Goal: Navigation & Orientation: Find specific page/section

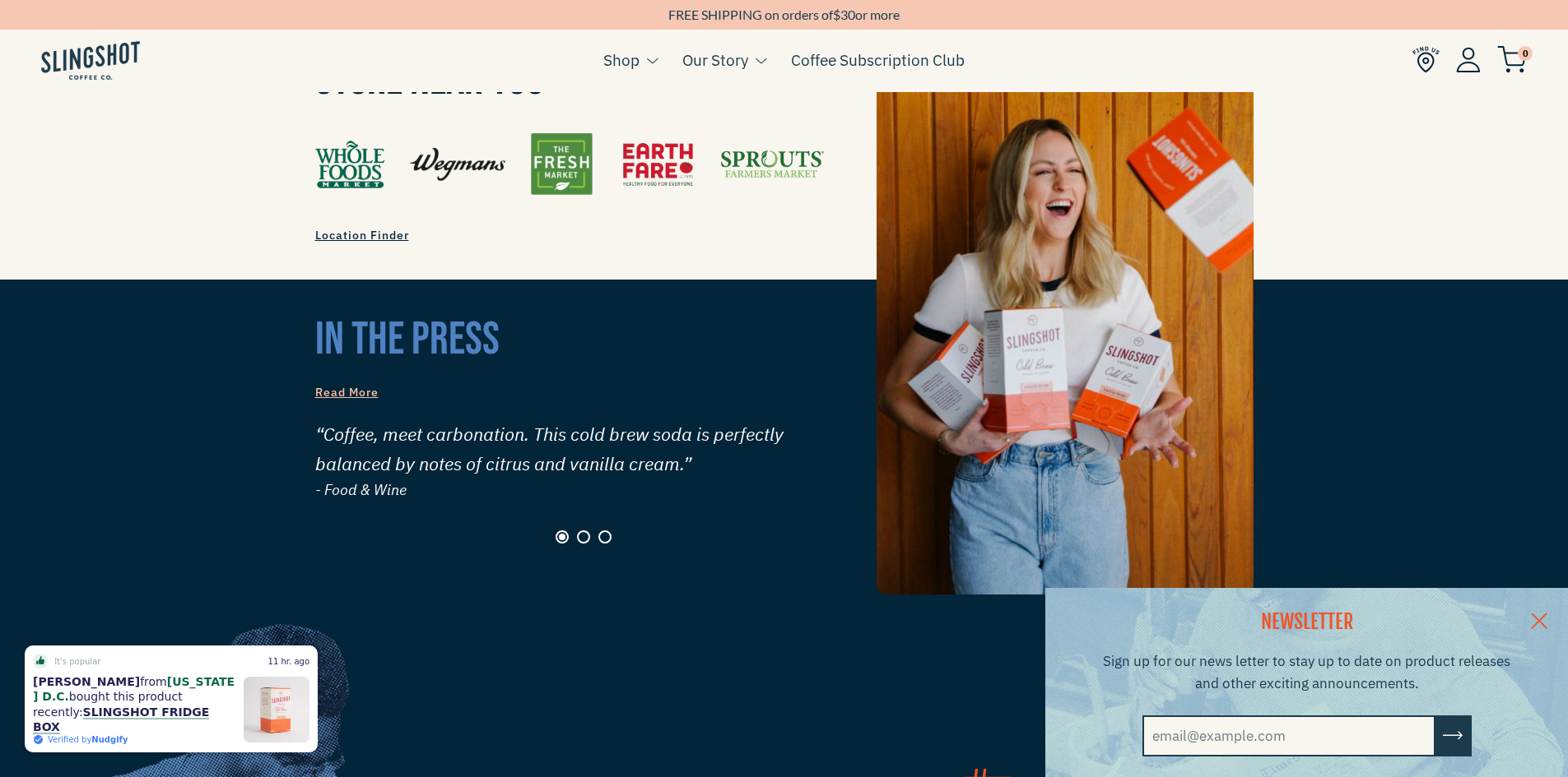
scroll to position [1408, 0]
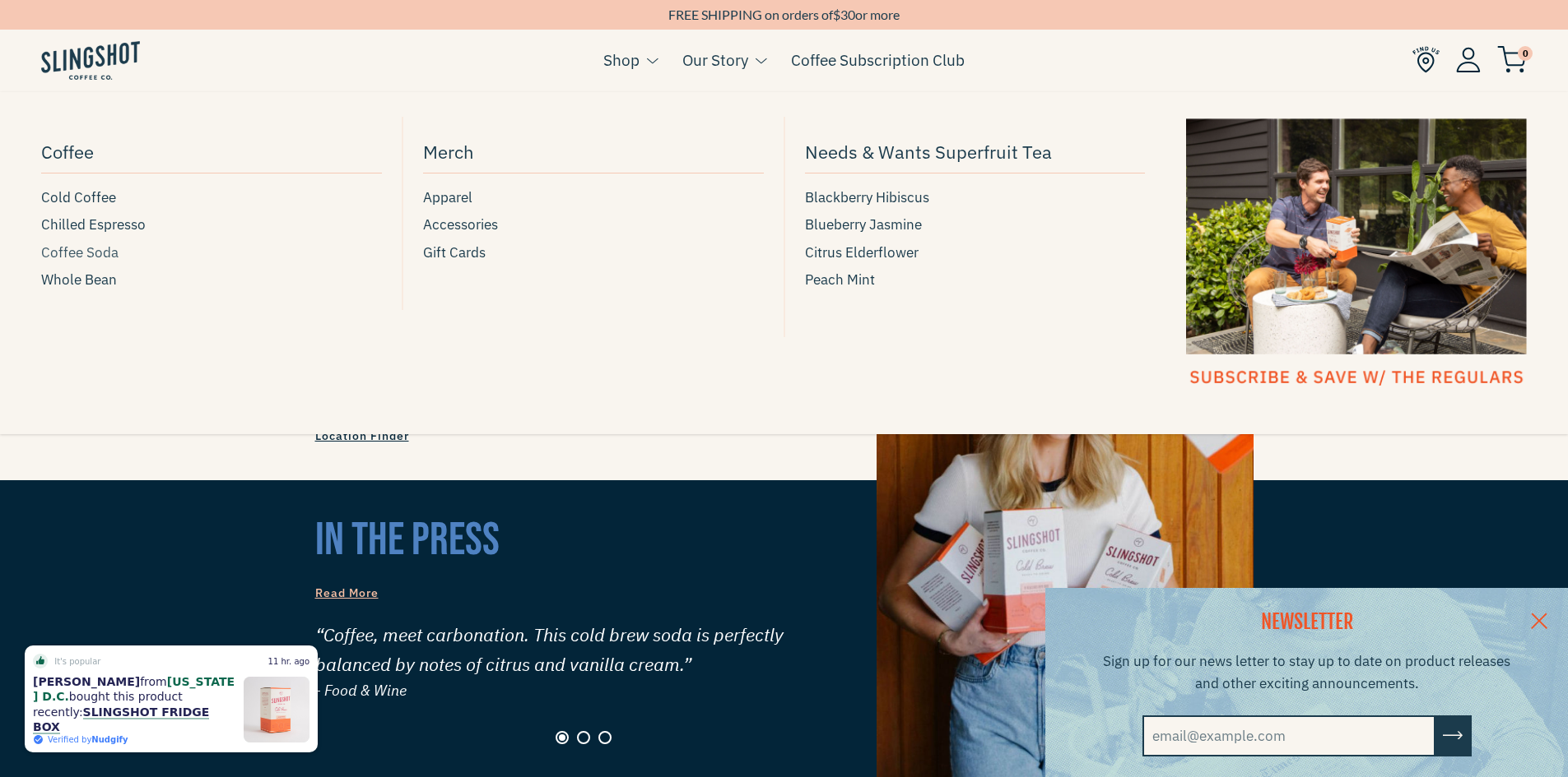
click at [71, 258] on span "Coffee Soda" at bounding box center [79, 252] width 78 height 22
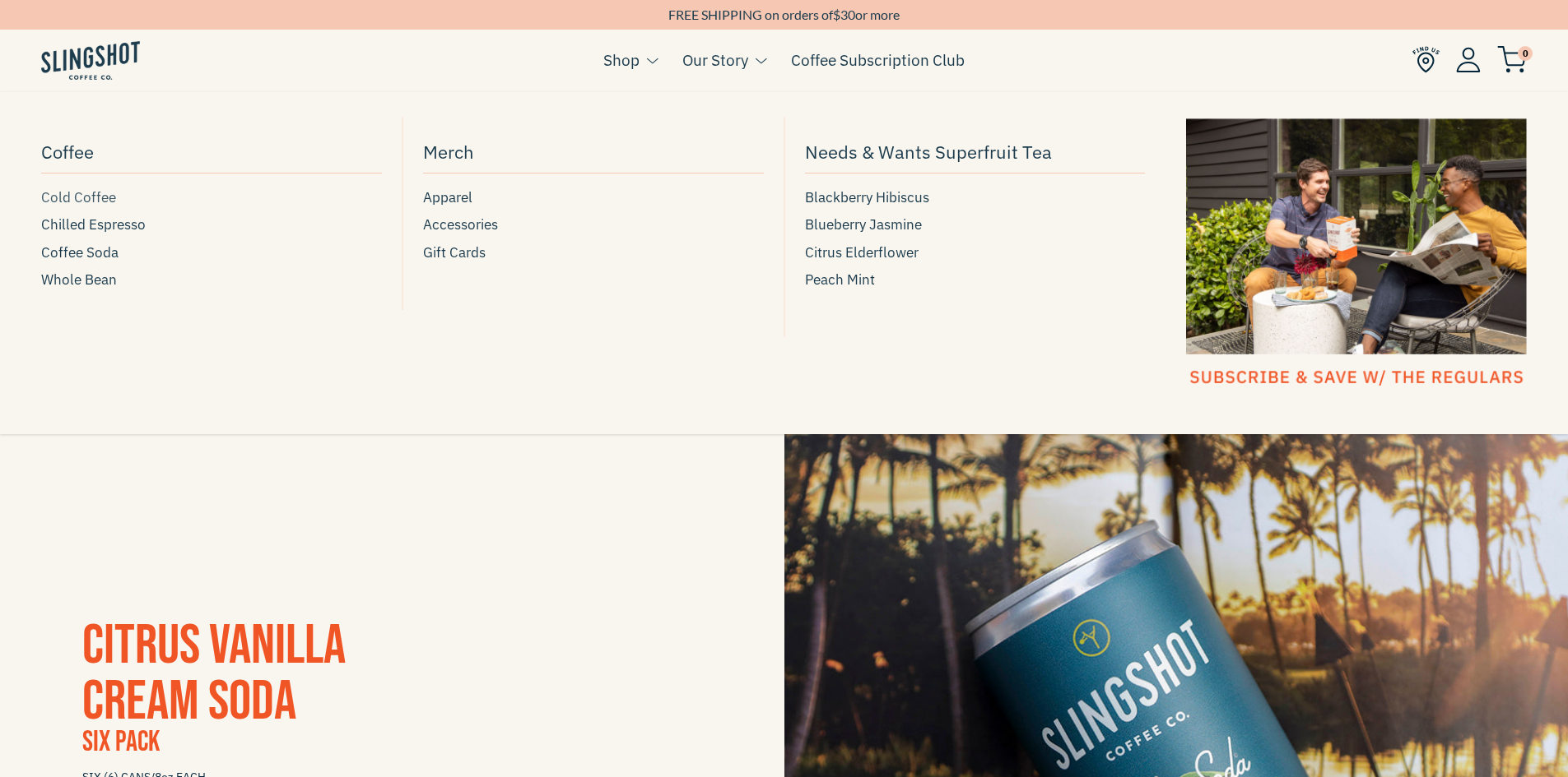
click at [61, 196] on span "Cold Coffee" at bounding box center [79, 197] width 75 height 22
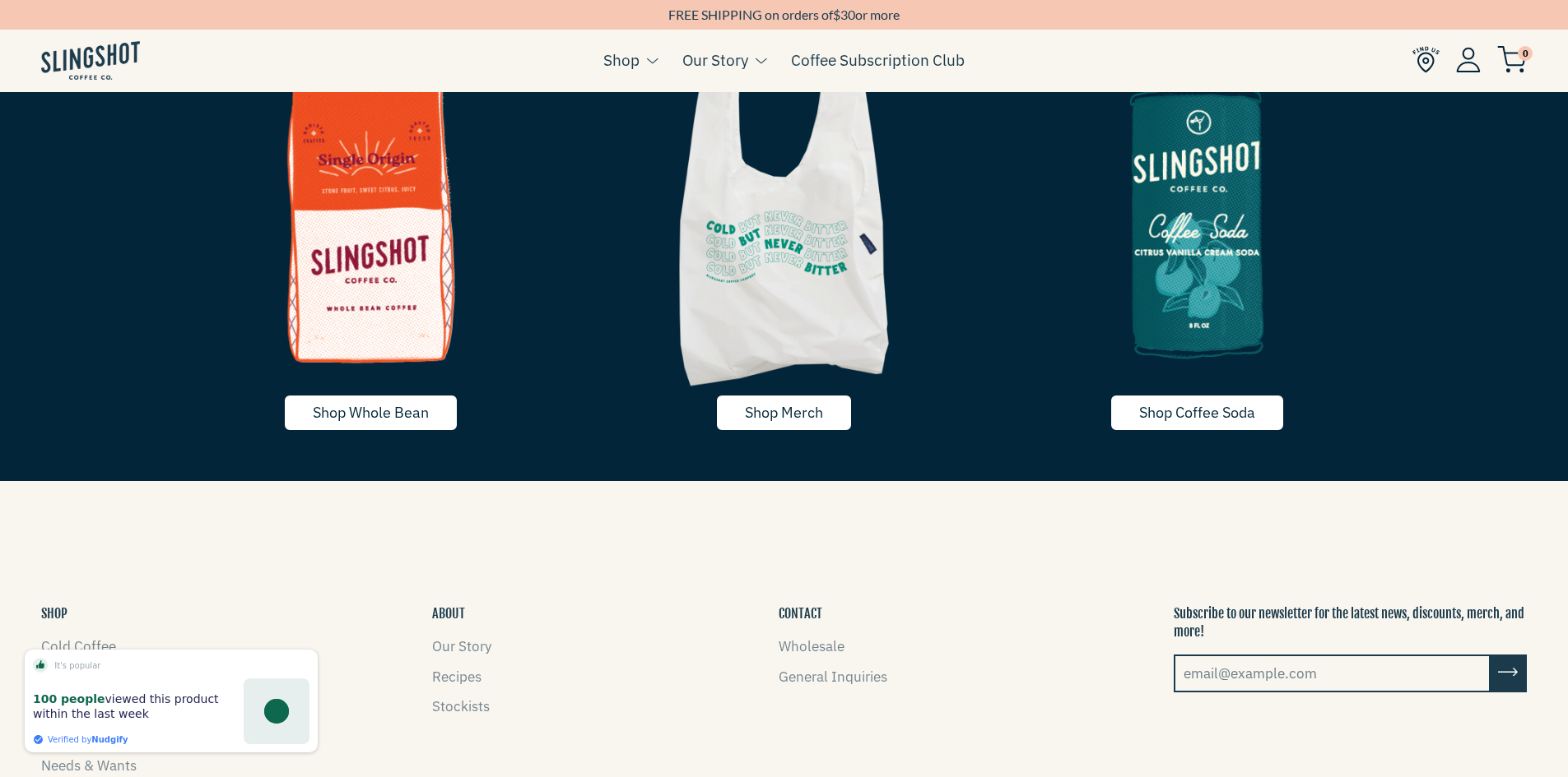
scroll to position [3620, 0]
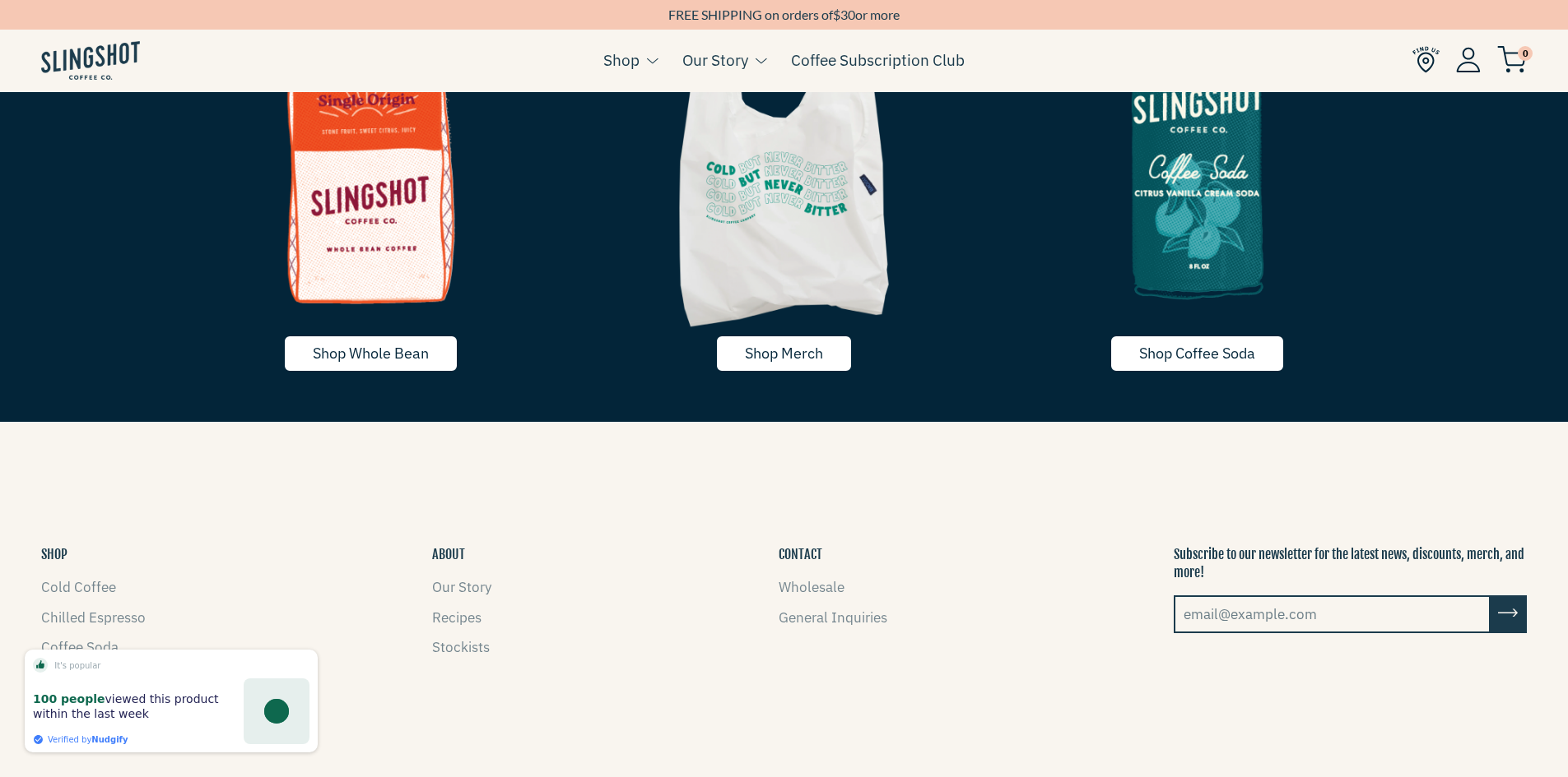
click at [435, 632] on ul "Our Story Recipes Stockists" at bounding box center [462, 617] width 59 height 82
